Goal: Transaction & Acquisition: Book appointment/travel/reservation

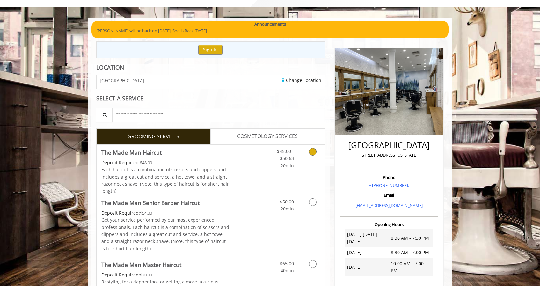
scroll to position [48, 0]
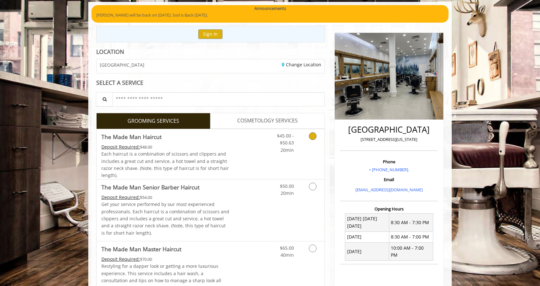
click at [313, 136] on icon "Grooming services" at bounding box center [313, 136] width 8 height 8
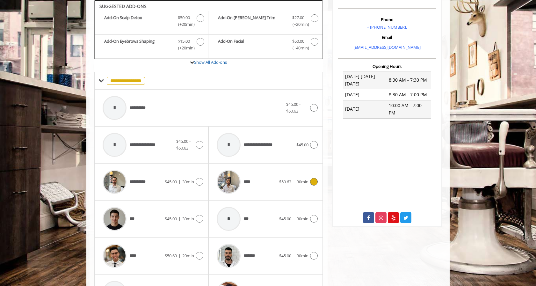
scroll to position [241, 0]
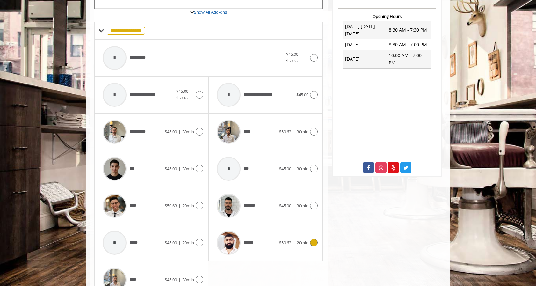
click at [276, 241] on div "******" at bounding box center [246, 243] width 65 height 30
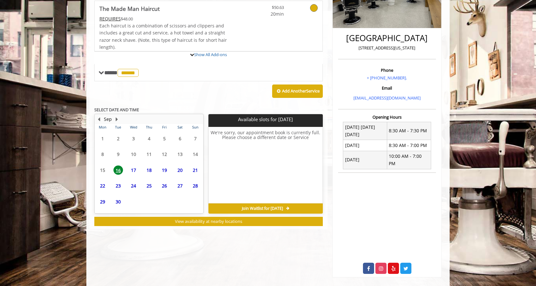
scroll to position [157, 0]
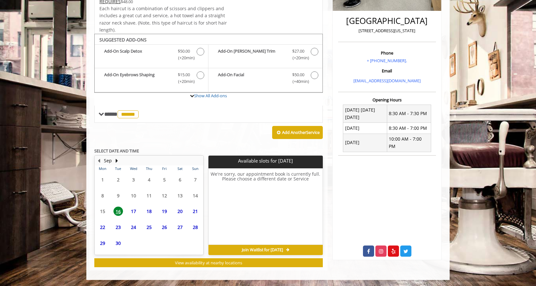
click at [133, 211] on span "17" at bounding box center [134, 211] width 10 height 9
click at [150, 212] on span "18" at bounding box center [149, 211] width 10 height 9
click at [164, 209] on span "19" at bounding box center [165, 211] width 10 height 9
click at [176, 210] on span "20" at bounding box center [180, 211] width 10 height 9
click at [284, 48] on b "Add-On [PERSON_NAME] Trim" at bounding box center [252, 54] width 68 height 13
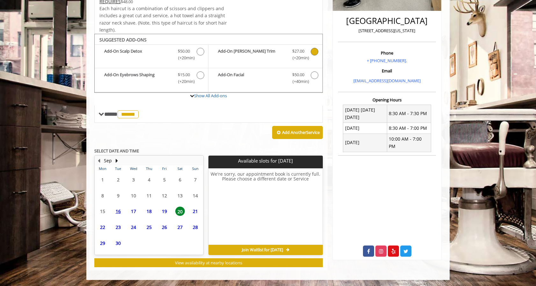
scroll to position [147, 0]
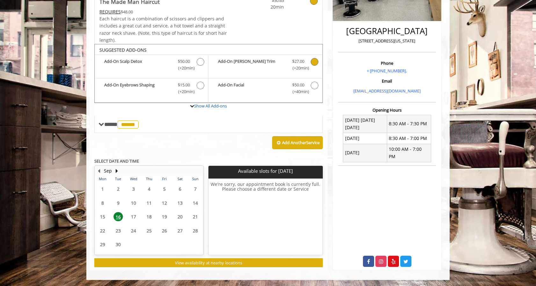
click at [167, 73] on div "Add-On Scalp Detox Discounted Price $50.00 (+20min )" at bounding box center [152, 67] width 114 height 24
click at [290, 66] on span "(+20min )" at bounding box center [298, 68] width 19 height 7
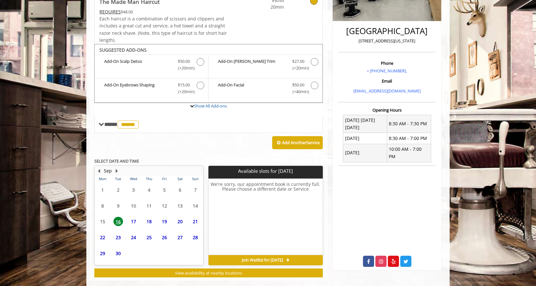
click at [120, 238] on span "23" at bounding box center [119, 237] width 10 height 9
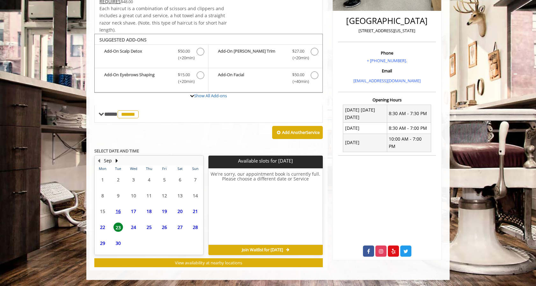
click at [136, 213] on span "17" at bounding box center [134, 211] width 10 height 9
click at [152, 209] on span "18" at bounding box center [149, 211] width 10 height 9
click at [167, 209] on span "19" at bounding box center [165, 211] width 10 height 9
click at [137, 211] on span "17" at bounding box center [134, 211] width 10 height 9
